Goal: Task Accomplishment & Management: Use online tool/utility

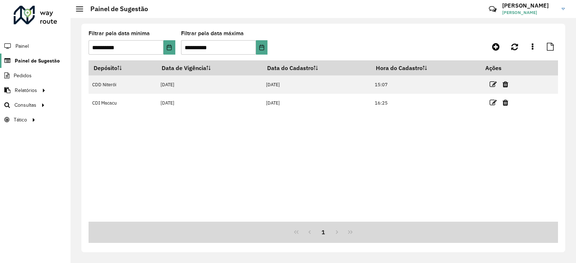
click at [24, 61] on span "Painel de Sugestão" at bounding box center [37, 61] width 45 height 8
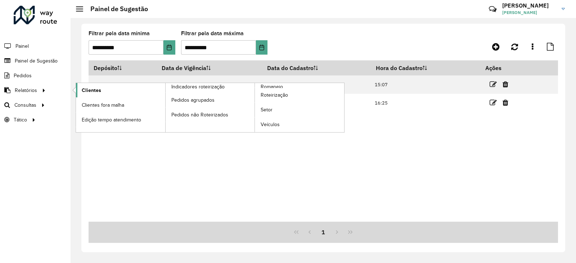
click at [96, 87] on span "Clientes" at bounding box center [91, 91] width 19 height 8
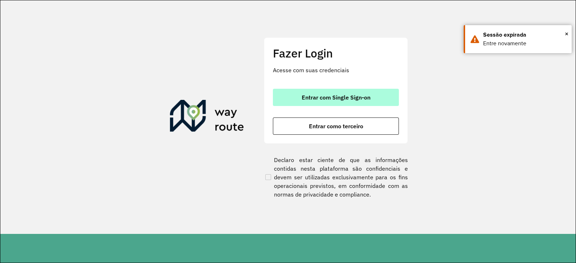
click at [318, 103] on button "Entrar com Single Sign-on" at bounding box center [336, 97] width 126 height 17
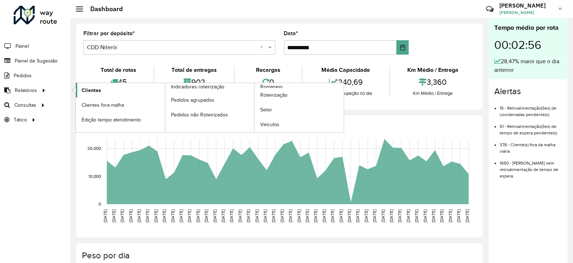
click at [91, 90] on span "Clientes" at bounding box center [91, 91] width 19 height 8
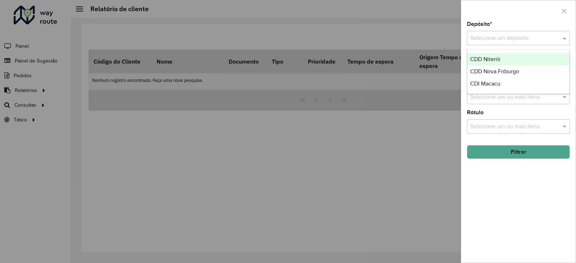
click at [509, 43] on div "Selecione um depósito" at bounding box center [518, 38] width 103 height 14
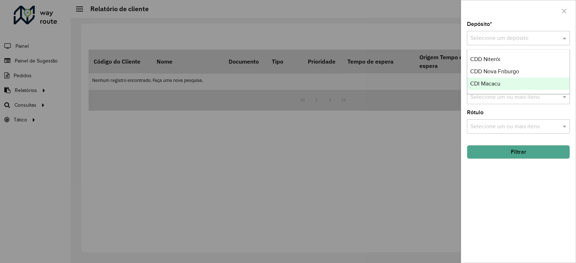
click at [495, 82] on span "CDI Macacu" at bounding box center [485, 84] width 30 height 6
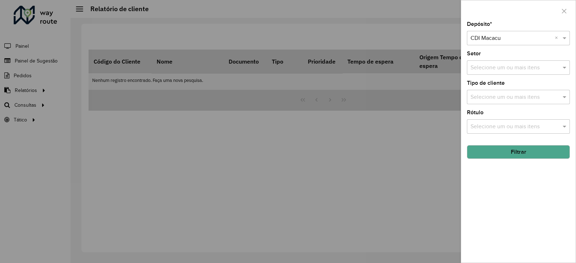
click at [489, 150] on button "Filtrar" at bounding box center [518, 152] width 103 height 14
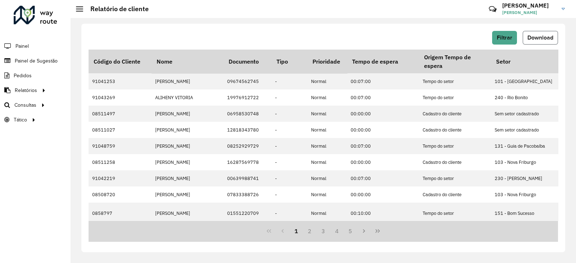
click at [541, 37] on span "Download" at bounding box center [540, 38] width 26 height 6
click at [93, 104] on span "Roteirização" at bounding box center [96, 105] width 29 height 8
click at [43, 12] on div at bounding box center [36, 15] width 44 height 19
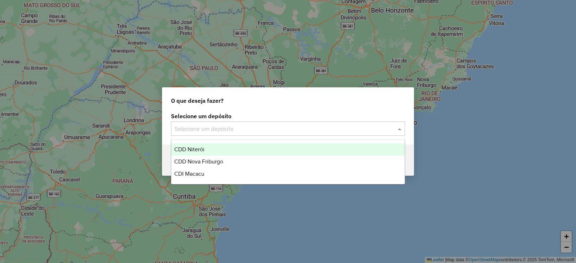
click at [198, 132] on input "text" at bounding box center [280, 129] width 212 height 9
click at [194, 151] on span "CDD Niterói" at bounding box center [189, 149] width 30 height 6
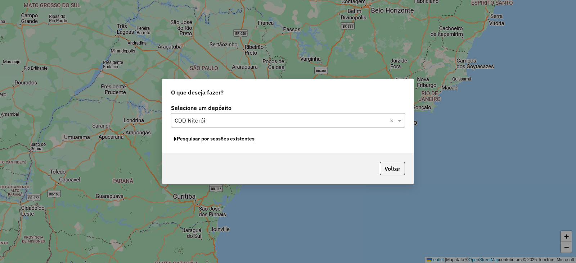
click at [222, 141] on button "Pesquisar por sessões existentes" at bounding box center [214, 138] width 87 height 11
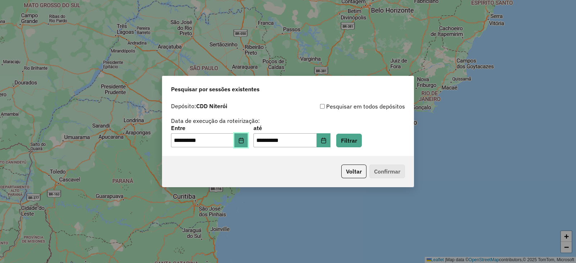
click at [243, 143] on button "Choose Date" at bounding box center [241, 140] width 14 height 14
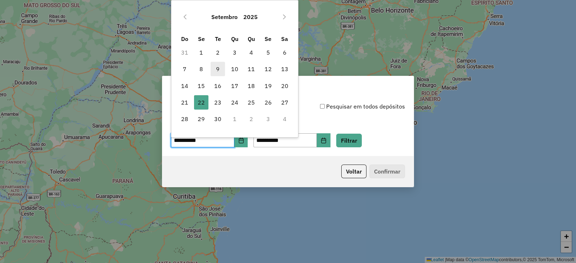
click at [220, 65] on span "9" at bounding box center [217, 69] width 14 height 14
type input "**********"
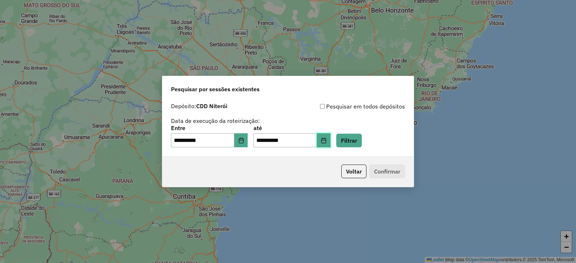
click at [330, 139] on button "Choose Date" at bounding box center [324, 140] width 14 height 14
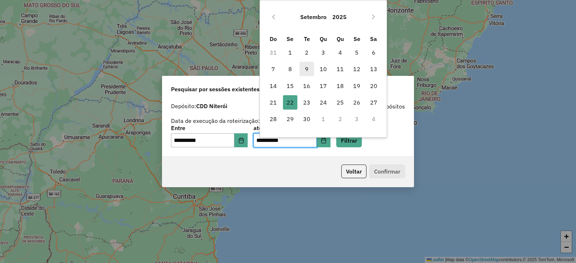
click at [309, 68] on span "9" at bounding box center [306, 69] width 14 height 14
type input "**********"
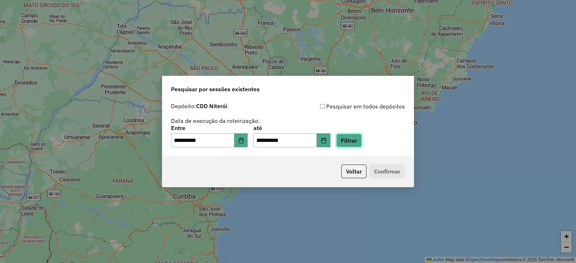
click at [358, 141] on button "Filtrar" at bounding box center [349, 141] width 26 height 14
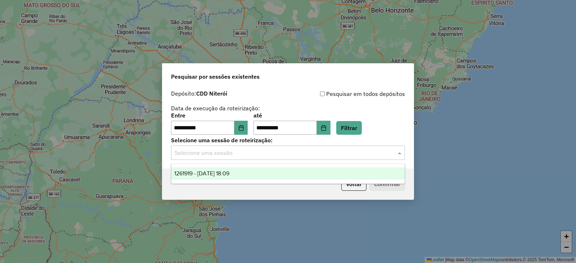
click at [257, 154] on input "text" at bounding box center [280, 153] width 212 height 9
click at [228, 172] on span "1261919 - 09/09/2025 18:09" at bounding box center [201, 174] width 55 height 6
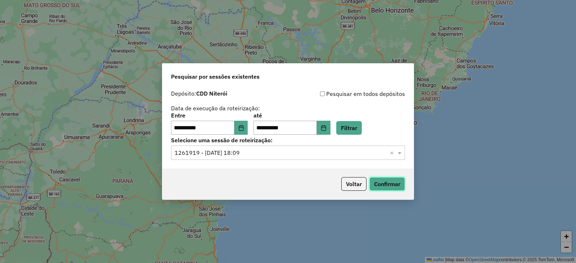
click at [379, 180] on button "Confirmar" at bounding box center [387, 184] width 36 height 14
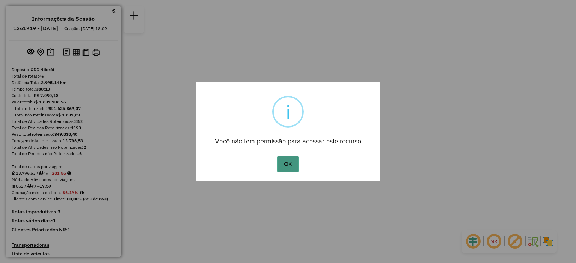
click at [286, 167] on button "OK" at bounding box center [287, 164] width 21 height 17
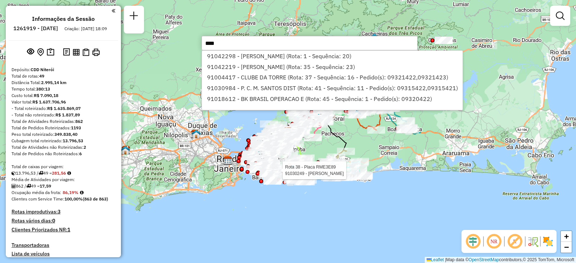
type input "*****"
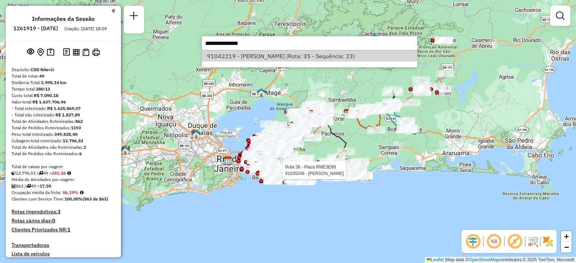
select select "**********"
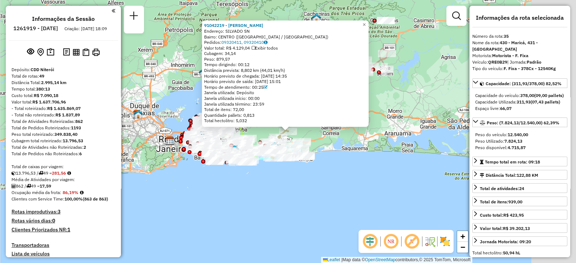
scroll to position [1603, 0]
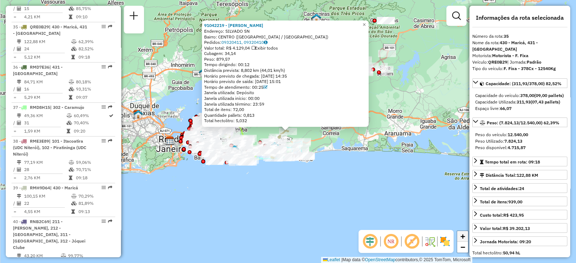
click at [461, 234] on span "+" at bounding box center [462, 236] width 5 height 9
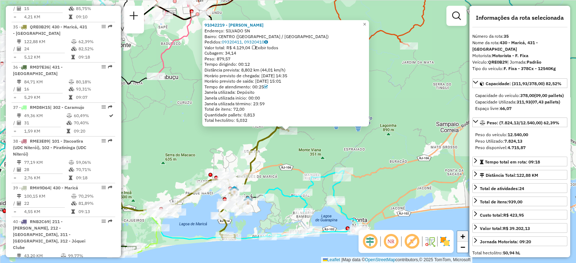
click at [461, 235] on span "+" at bounding box center [462, 236] width 5 height 9
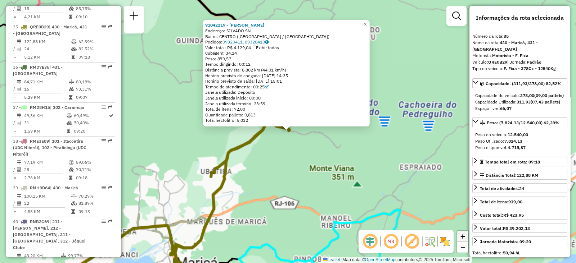
click at [461, 235] on span "+" at bounding box center [462, 236] width 5 height 9
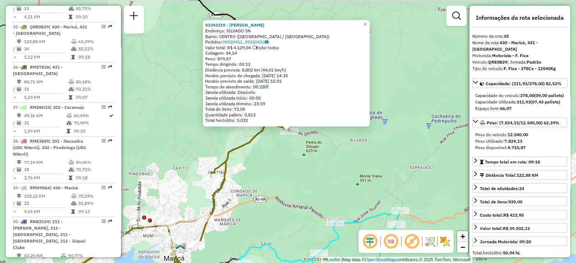
click at [461, 235] on span "+" at bounding box center [462, 236] width 5 height 9
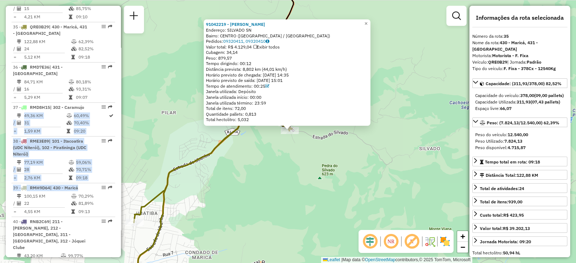
drag, startPoint x: 118, startPoint y: 175, endPoint x: 121, endPoint y: 131, distance: 43.9
click at [119, 88] on div "Informações da Sessão 1261919 - 09/09/2025 Criação: 08/09/2025 18:09 Depósito: …" at bounding box center [63, 132] width 115 height 252
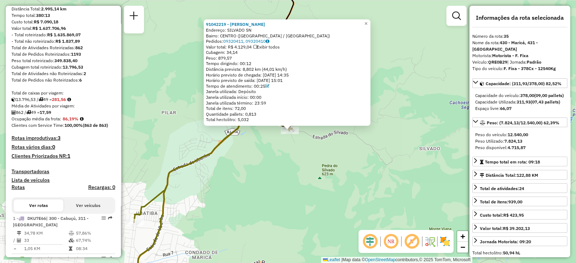
scroll to position [0, 0]
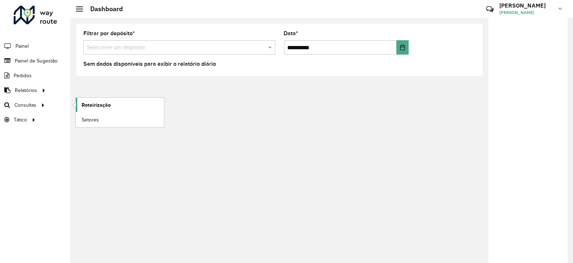
click at [91, 104] on span "Roteirização" at bounding box center [96, 105] width 29 height 8
click at [87, 103] on span "Roteirização" at bounding box center [96, 105] width 29 height 8
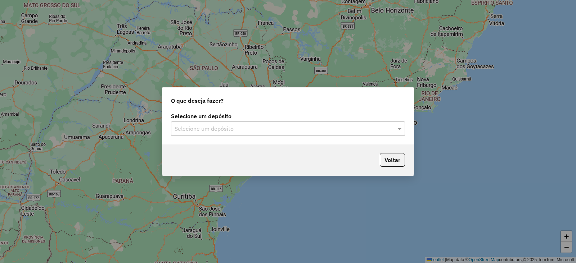
click at [198, 135] on div "Selecione um depósito" at bounding box center [288, 129] width 234 height 14
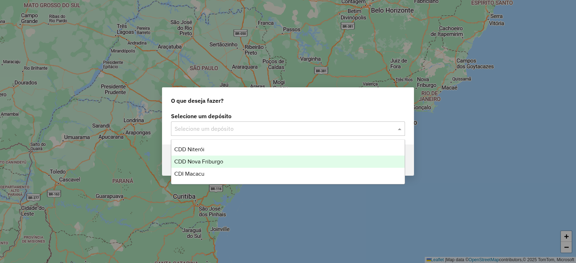
click at [195, 159] on span "CDD Nova Friburgo" at bounding box center [198, 162] width 49 height 6
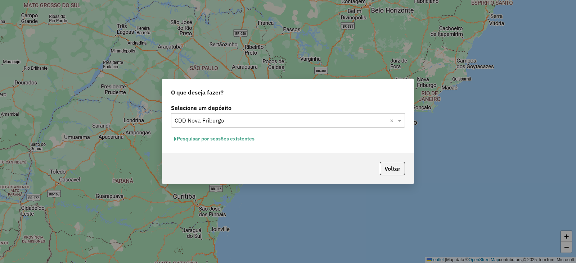
click at [210, 138] on button "Pesquisar por sessões existentes" at bounding box center [214, 138] width 87 height 11
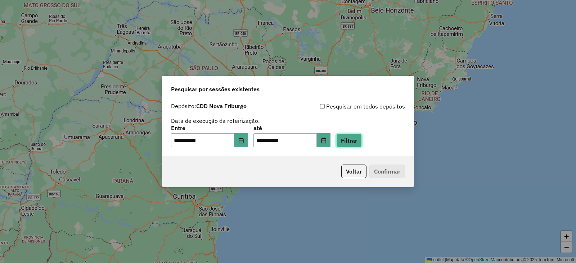
click at [352, 141] on button "Filtrar" at bounding box center [349, 141] width 26 height 14
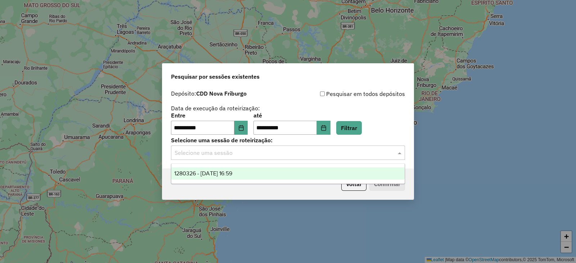
click at [271, 153] on input "text" at bounding box center [280, 153] width 212 height 9
click at [232, 173] on span "1280326 - 22/09/2025 16:59" at bounding box center [203, 174] width 58 height 6
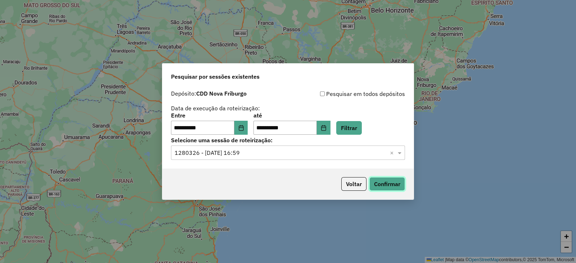
click at [384, 187] on button "Confirmar" at bounding box center [387, 184] width 36 height 14
click at [248, 126] on button "Choose Date" at bounding box center [241, 128] width 14 height 14
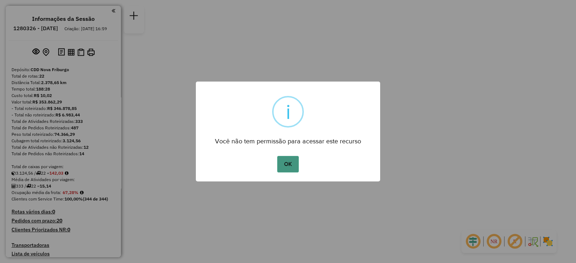
click at [288, 164] on button "OK" at bounding box center [287, 164] width 21 height 17
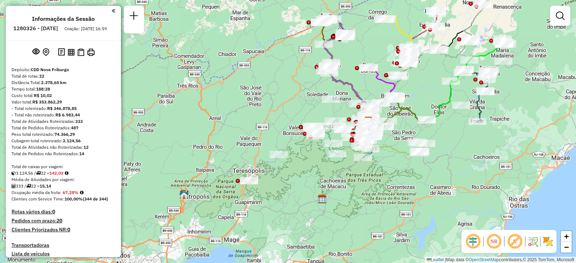
drag, startPoint x: 215, startPoint y: 189, endPoint x: 303, endPoint y: 179, distance: 89.1
click at [303, 179] on div "Janela de atendimento Grade de atendimento Capacidade Transportadoras Veículos …" at bounding box center [288, 131] width 576 height 263
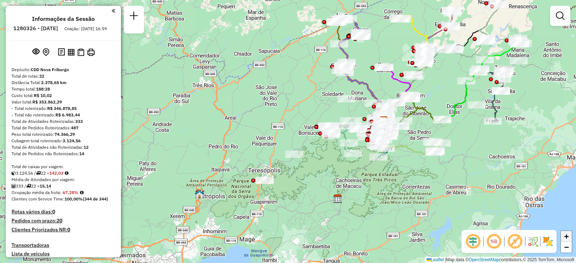
click at [567, 236] on span "+" at bounding box center [566, 236] width 5 height 9
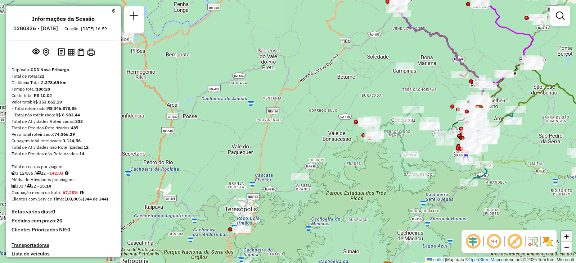
click at [567, 236] on span "+" at bounding box center [566, 236] width 5 height 9
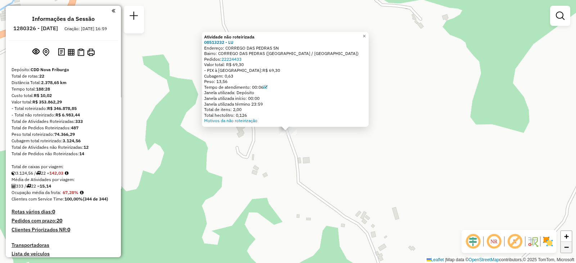
click at [570, 250] on link "−" at bounding box center [566, 247] width 11 height 11
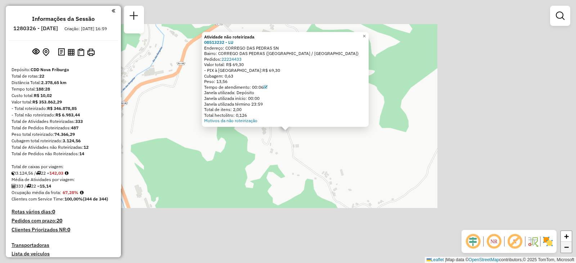
click at [570, 250] on link "−" at bounding box center [566, 247] width 11 height 11
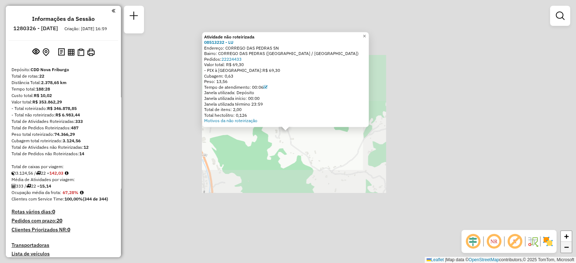
click at [570, 250] on link "−" at bounding box center [566, 247] width 11 height 11
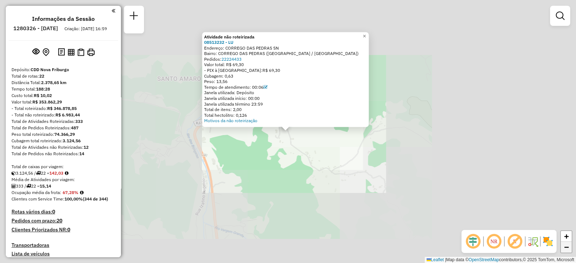
click at [570, 250] on link "−" at bounding box center [566, 247] width 11 height 11
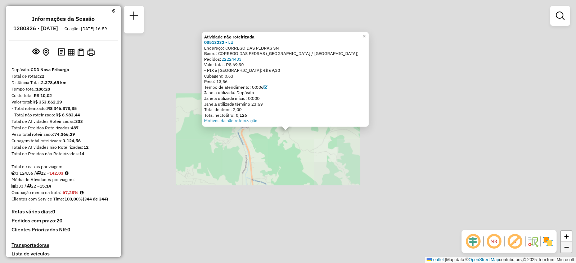
click at [570, 250] on link "−" at bounding box center [566, 247] width 11 height 11
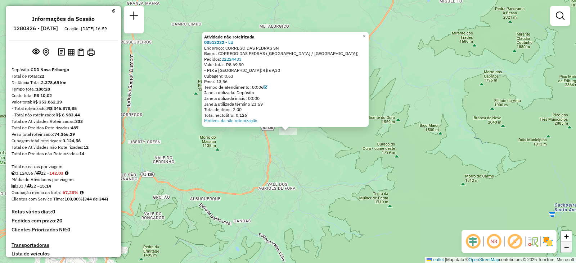
click at [565, 248] on span "−" at bounding box center [566, 247] width 5 height 9
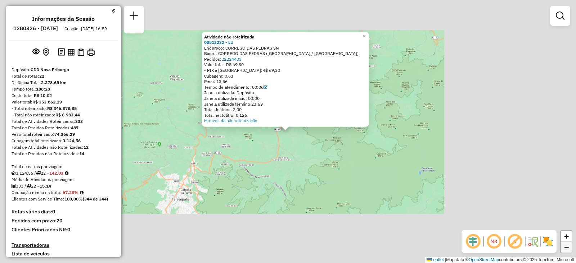
click at [565, 248] on span "−" at bounding box center [566, 247] width 5 height 9
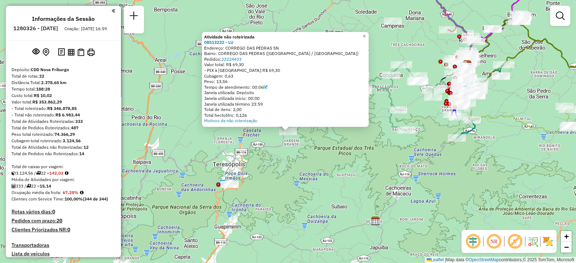
click at [404, 190] on div "Atividade não roteirizada 08513232 - LU Endereço: CORREGO DAS PEDRAS SN Bairro:…" at bounding box center [288, 131] width 576 height 263
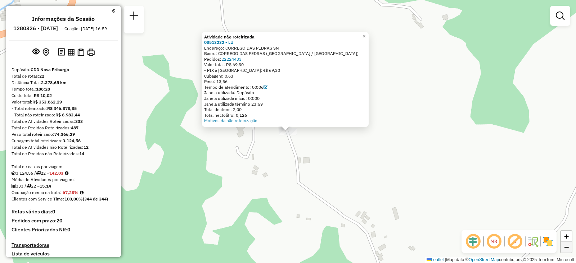
click at [565, 249] on span "−" at bounding box center [566, 247] width 5 height 9
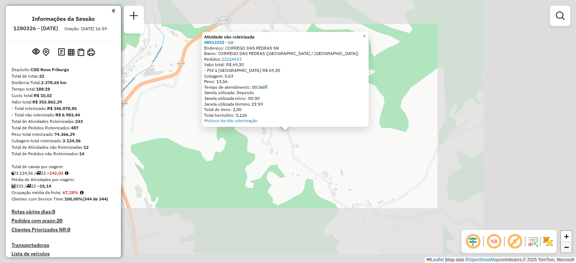
click at [565, 249] on span "−" at bounding box center [566, 247] width 5 height 9
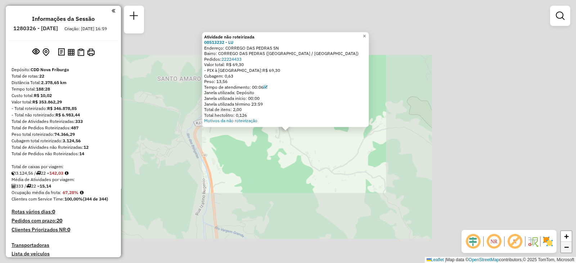
click at [565, 249] on span "−" at bounding box center [566, 247] width 5 height 9
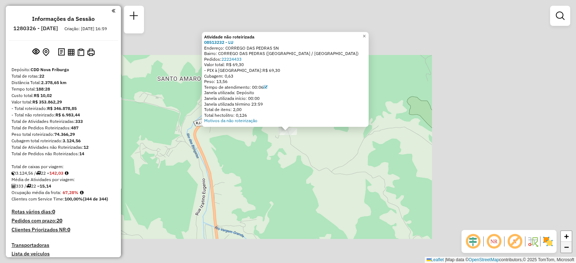
click at [565, 249] on span "−" at bounding box center [566, 247] width 5 height 9
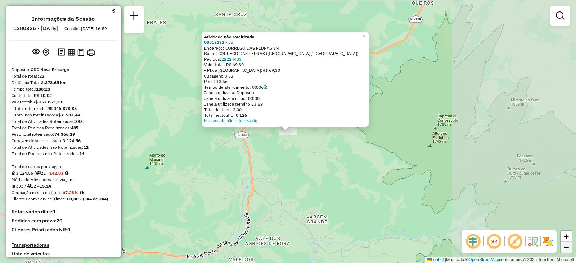
click at [565, 249] on span "−" at bounding box center [566, 247] width 5 height 9
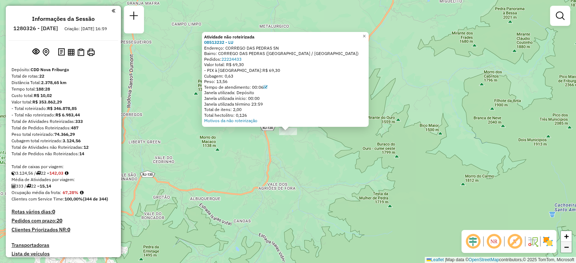
click at [570, 246] on link "−" at bounding box center [566, 247] width 11 height 11
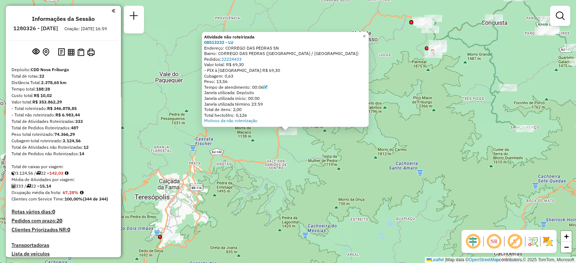
click at [386, 199] on div "Atividade não roteirizada 08513232 - LU Endereço: CORREGO DAS PEDRAS SN Bairro:…" at bounding box center [288, 131] width 576 height 263
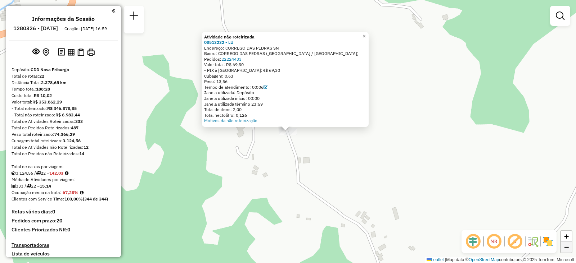
click at [568, 249] on link "−" at bounding box center [566, 247] width 11 height 11
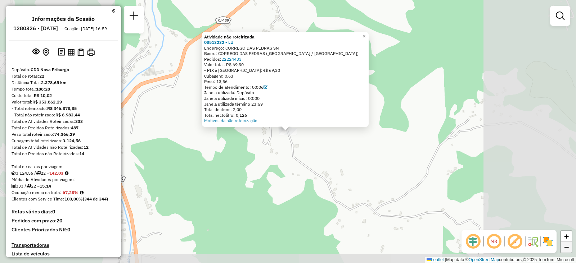
click at [568, 249] on link "−" at bounding box center [566, 247] width 11 height 11
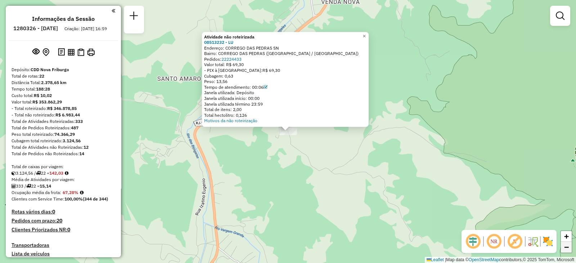
click at [568, 249] on link "−" at bounding box center [566, 247] width 11 height 11
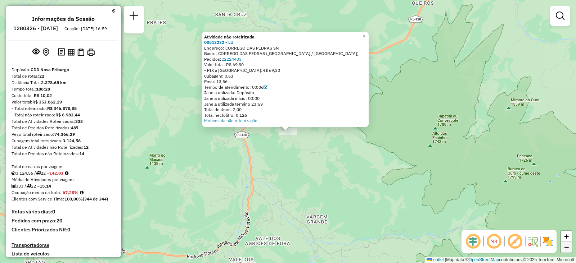
click at [568, 249] on link "−" at bounding box center [566, 247] width 11 height 11
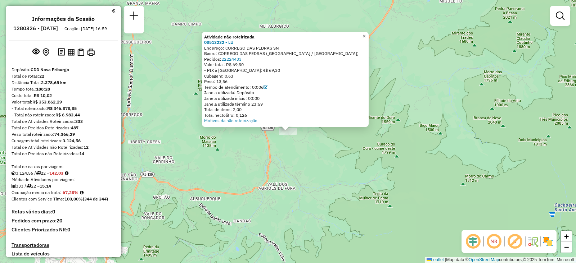
click at [366, 33] on span "×" at bounding box center [363, 36] width 3 height 6
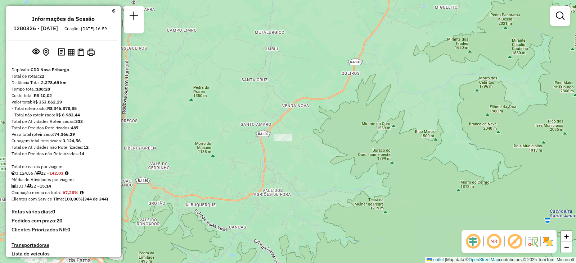
drag, startPoint x: 381, startPoint y: 116, endPoint x: 377, endPoint y: 122, distance: 7.5
click at [377, 122] on div "Janela de atendimento Grade de atendimento Capacidade Transportadoras Veículos …" at bounding box center [288, 131] width 576 height 263
click at [565, 248] on span "−" at bounding box center [566, 247] width 5 height 9
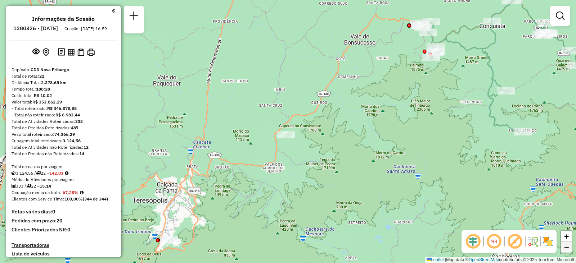
click at [565, 248] on span "−" at bounding box center [566, 247] width 5 height 9
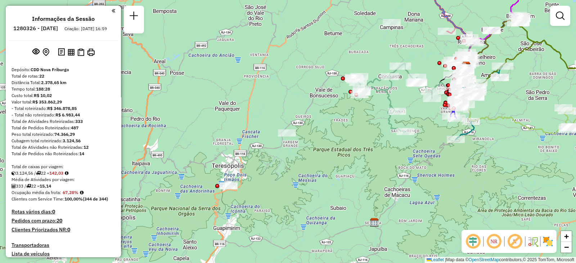
click at [379, 212] on div "Janela de atendimento Grade de atendimento Capacidade Transportadoras Veículos …" at bounding box center [288, 131] width 576 height 263
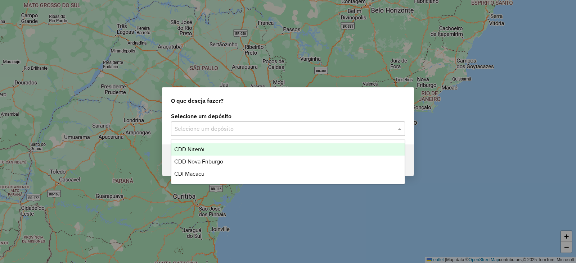
click at [210, 133] on input "text" at bounding box center [280, 129] width 212 height 9
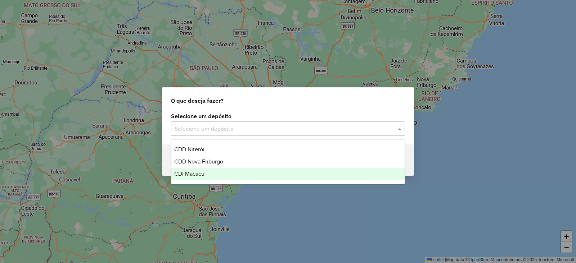
click at [187, 177] on div "CDI Macacu" at bounding box center [287, 174] width 233 height 12
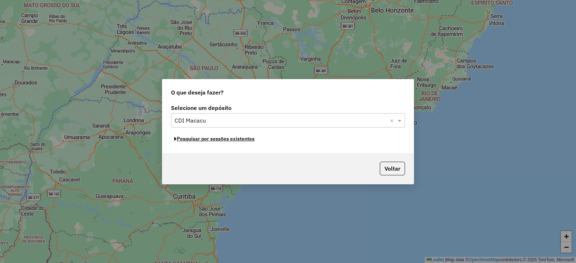
click at [194, 137] on button "Pesquisar por sessões existentes" at bounding box center [214, 138] width 87 height 11
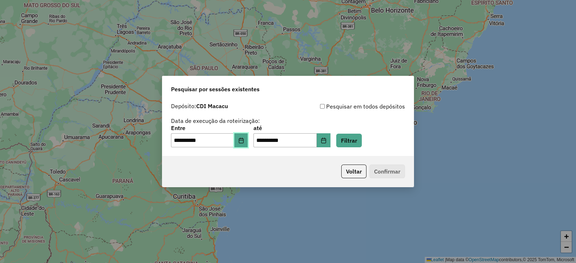
click at [242, 139] on button "Choose Date" at bounding box center [241, 140] width 14 height 14
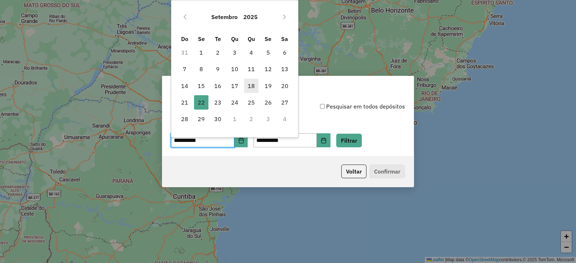
click at [251, 83] on span "18" at bounding box center [251, 86] width 14 height 14
type input "**********"
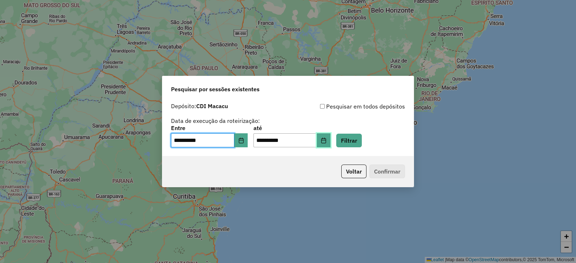
click at [330, 139] on button "Choose Date" at bounding box center [324, 140] width 14 height 14
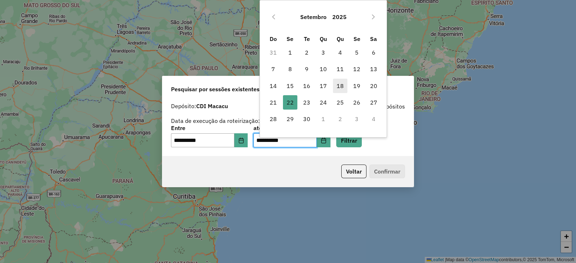
click at [335, 86] on span "18" at bounding box center [340, 86] width 14 height 14
type input "**********"
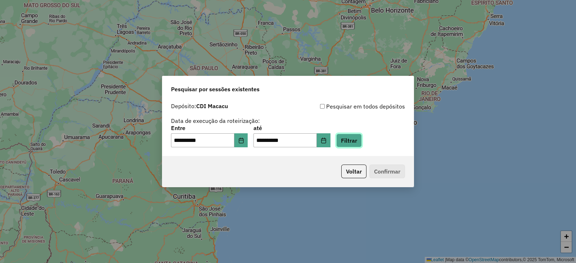
click at [354, 139] on button "Filtrar" at bounding box center [349, 141] width 26 height 14
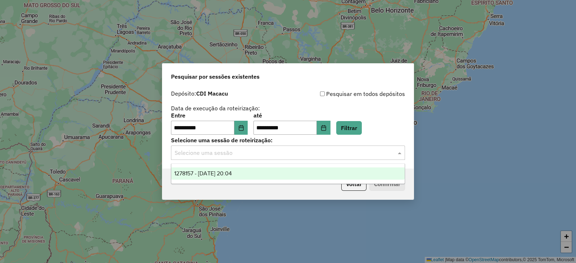
click at [231, 152] on input "text" at bounding box center [280, 153] width 212 height 9
click at [198, 175] on span "1278157 - 18/09/2025 20:04" at bounding box center [203, 174] width 58 height 6
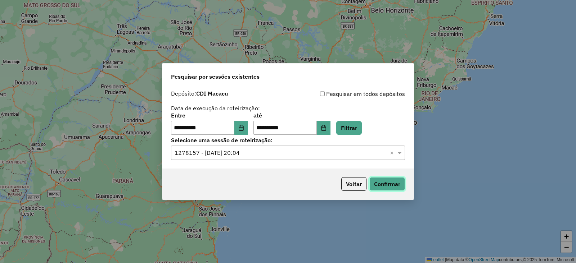
click at [373, 182] on button "Confirmar" at bounding box center [387, 184] width 36 height 14
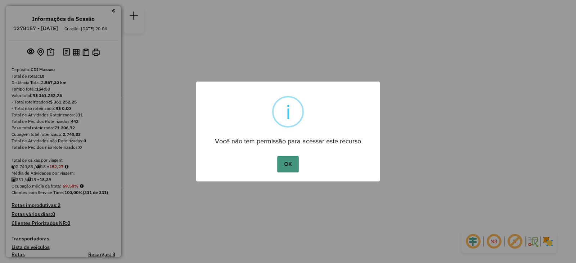
click at [282, 162] on button "OK" at bounding box center [287, 164] width 21 height 17
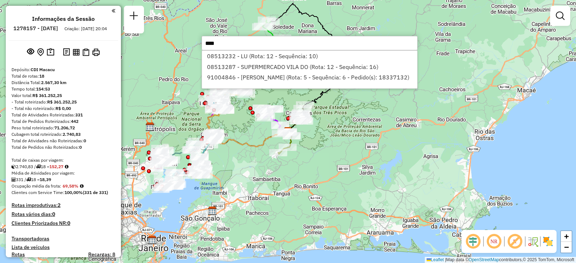
type input "*****"
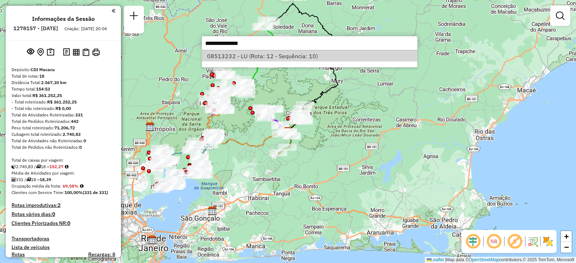
select select "**********"
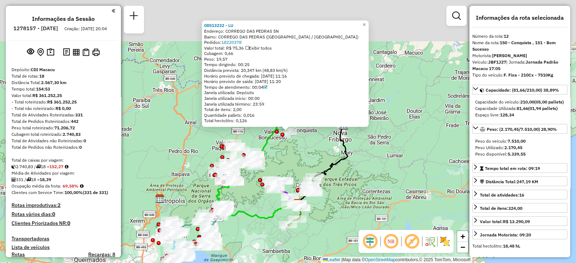
scroll to position [743, 0]
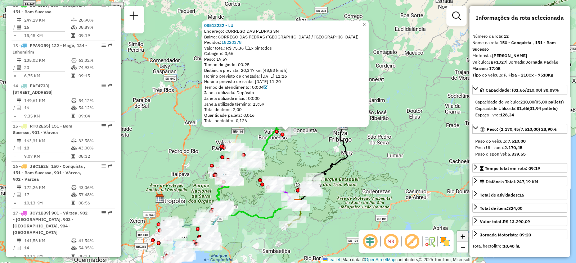
click at [462, 236] on span "+" at bounding box center [462, 236] width 5 height 9
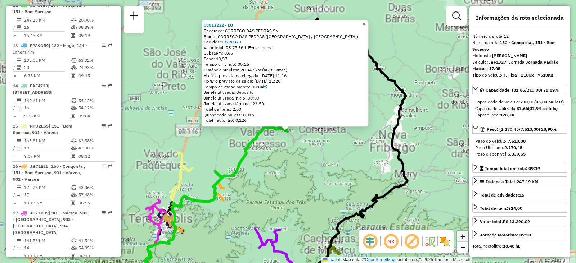
click at [462, 236] on span "+" at bounding box center [462, 236] width 5 height 9
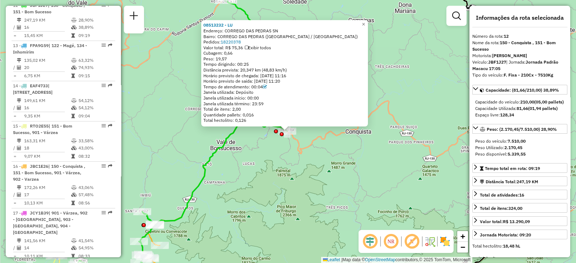
click at [254, 173] on div "08513232 - LU Endereço: CORREGO DAS PEDRAS SN Bairro: CORREGO DAS PEDRAS ([GEOG…" at bounding box center [288, 131] width 576 height 263
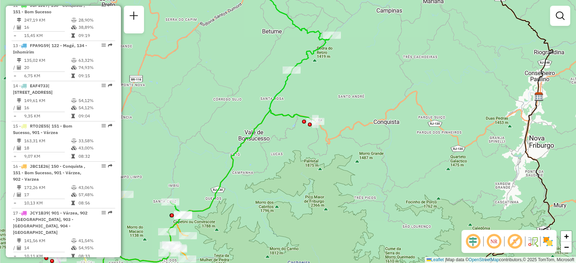
drag, startPoint x: 276, startPoint y: 186, endPoint x: 317, endPoint y: 162, distance: 47.4
click at [317, 162] on div "Janela de atendimento Grade de atendimento Capacidade Transportadoras Veículos …" at bounding box center [288, 131] width 576 height 263
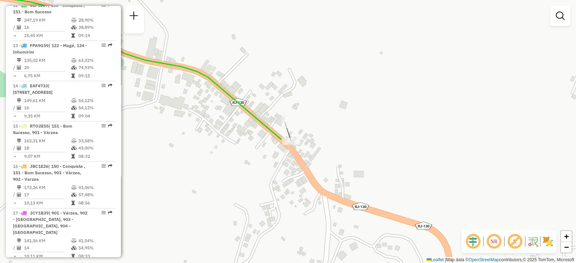
click at [567, 253] on div "+ −" at bounding box center [566, 242] width 12 height 23
click at [565, 250] on span "−" at bounding box center [566, 247] width 5 height 9
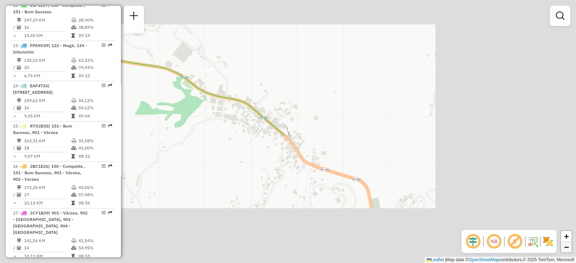
click at [565, 250] on span "−" at bounding box center [566, 247] width 5 height 9
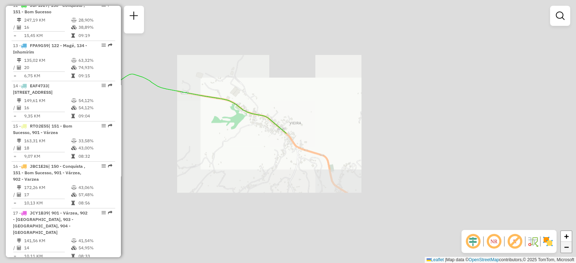
click at [565, 250] on span "−" at bounding box center [566, 247] width 5 height 9
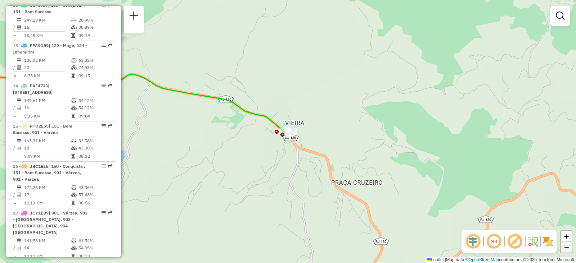
click at [565, 250] on span "−" at bounding box center [566, 247] width 5 height 9
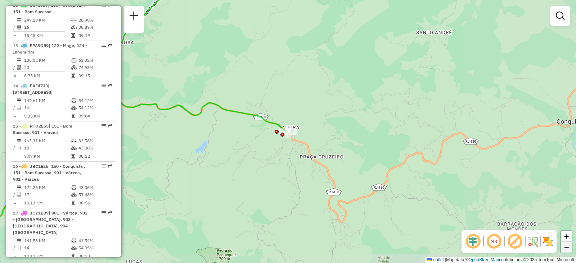
click at [565, 250] on span "−" at bounding box center [566, 247] width 5 height 9
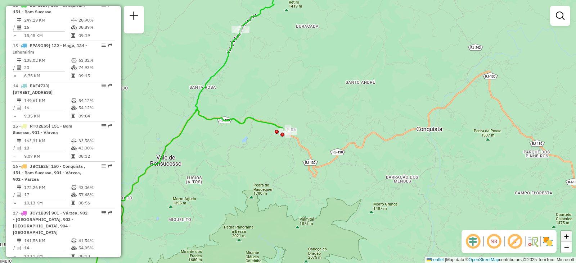
click at [567, 236] on span "+" at bounding box center [566, 236] width 5 height 9
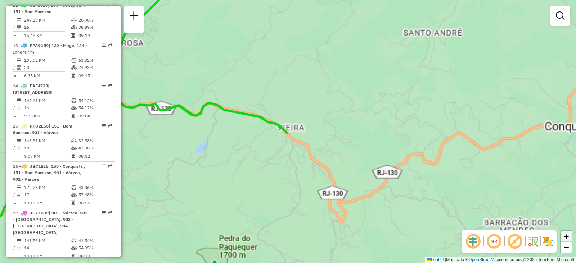
click at [567, 236] on span "+" at bounding box center [566, 236] width 5 height 9
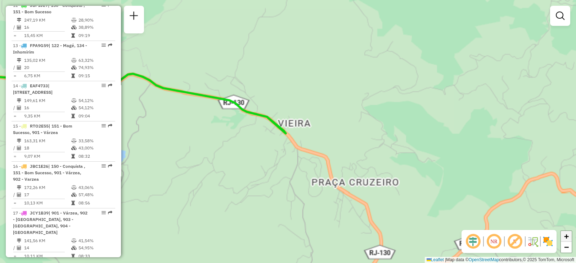
click at [567, 236] on span "+" at bounding box center [566, 236] width 5 height 9
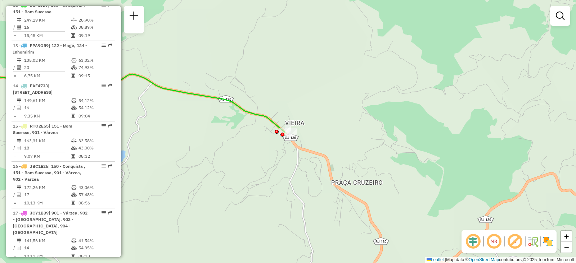
click at [428, 98] on div "Janela de atendimento Grade de atendimento Capacidade Transportadoras Veículos …" at bounding box center [288, 131] width 576 height 263
